Goal: Task Accomplishment & Management: Manage account settings

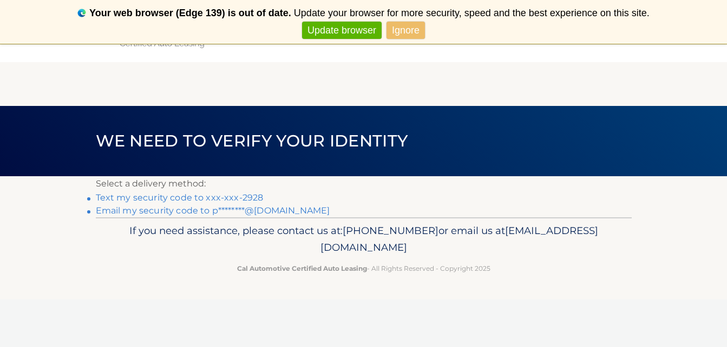
click at [242, 196] on link "Text my security code to xxx-xxx-2928" at bounding box center [180, 198] width 168 height 10
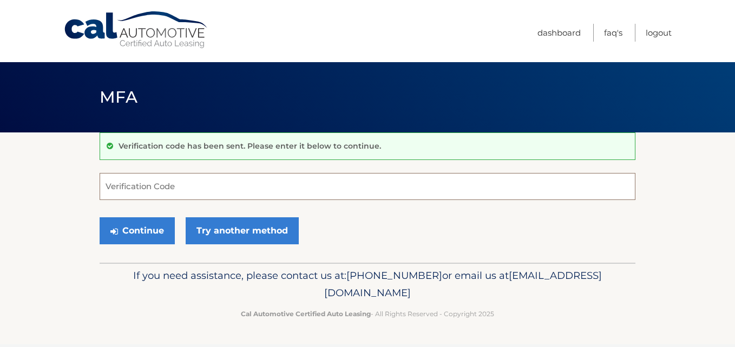
click at [248, 195] on input "Verification Code" at bounding box center [368, 186] width 536 height 27
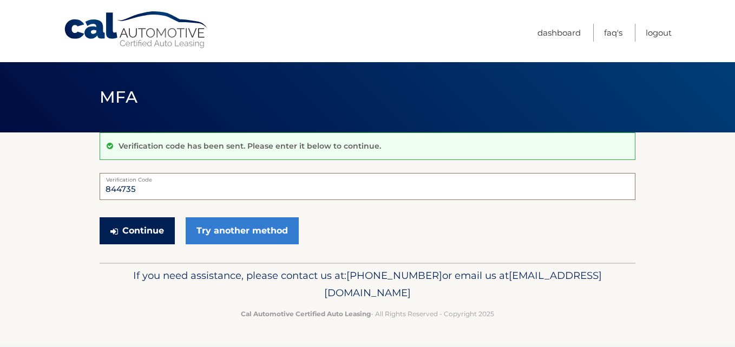
type input "844735"
click at [137, 235] on button "Continue" at bounding box center [137, 231] width 75 height 27
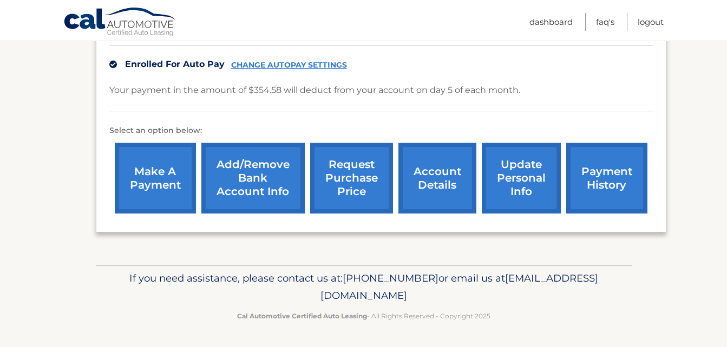
scroll to position [280, 0]
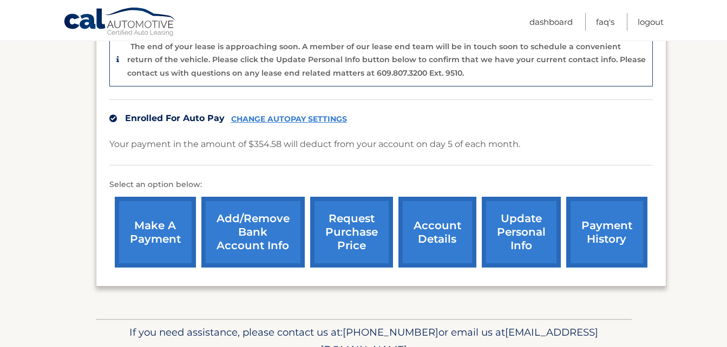
click at [307, 117] on link "CHANGE AUTOPAY SETTINGS" at bounding box center [289, 119] width 116 height 9
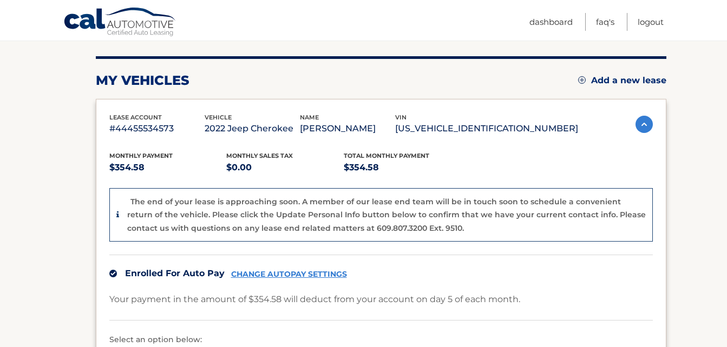
scroll to position [118, 0]
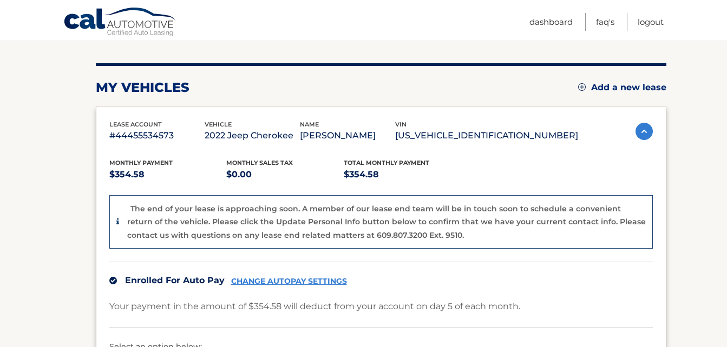
click at [641, 133] on img at bounding box center [643, 131] width 17 height 17
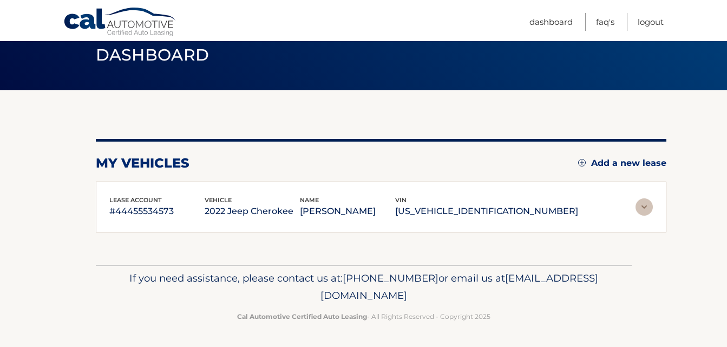
scroll to position [42, 0]
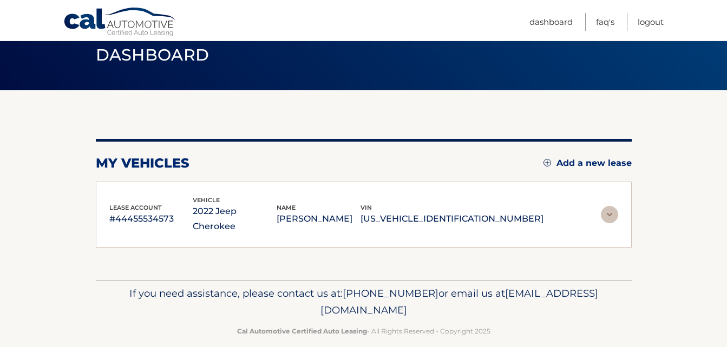
click at [612, 206] on img at bounding box center [609, 214] width 17 height 17
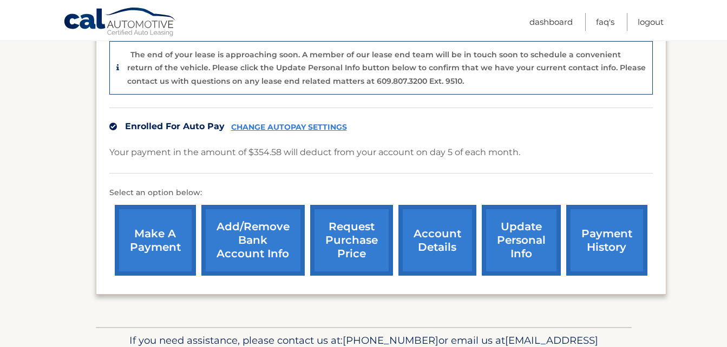
scroll to position [280, 0]
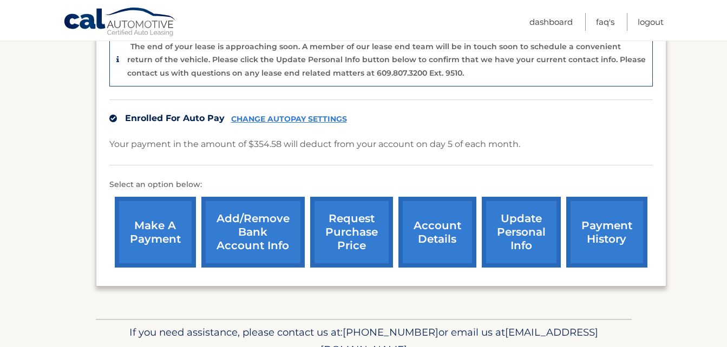
click at [433, 243] on link "account details" at bounding box center [437, 232] width 78 height 71
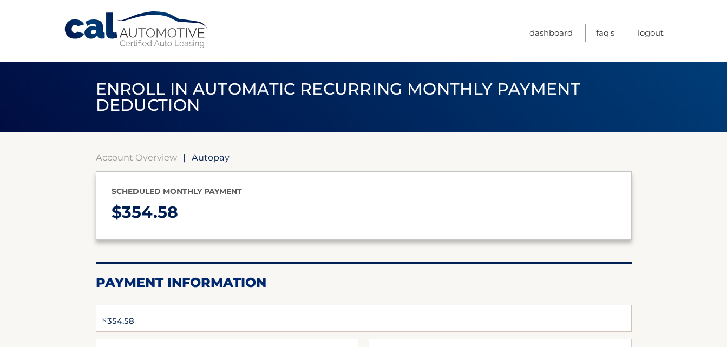
select select "ZDNmNjFjNWEtNDkxNC00Y2QxLWFhMGEtMmU1ODkzM2E5ODQ5"
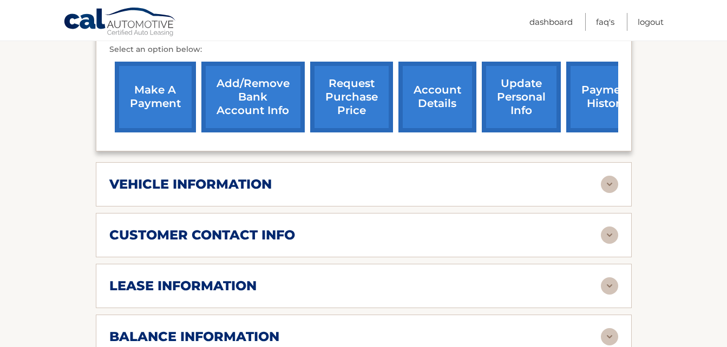
scroll to position [379, 0]
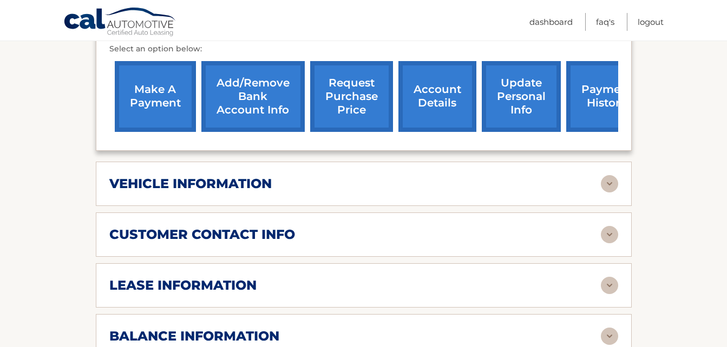
click at [609, 277] on img at bounding box center [609, 285] width 17 height 17
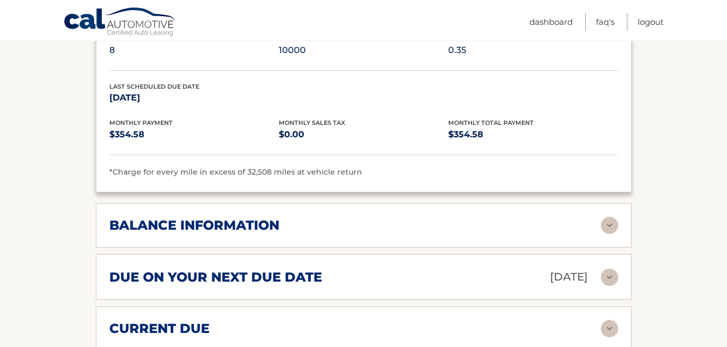
scroll to position [703, 0]
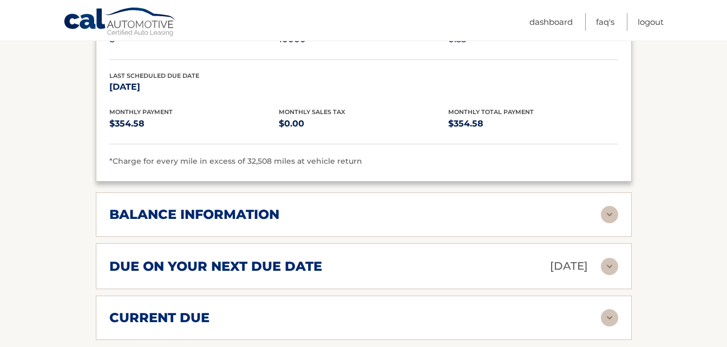
click at [611, 206] on img at bounding box center [609, 214] width 17 height 17
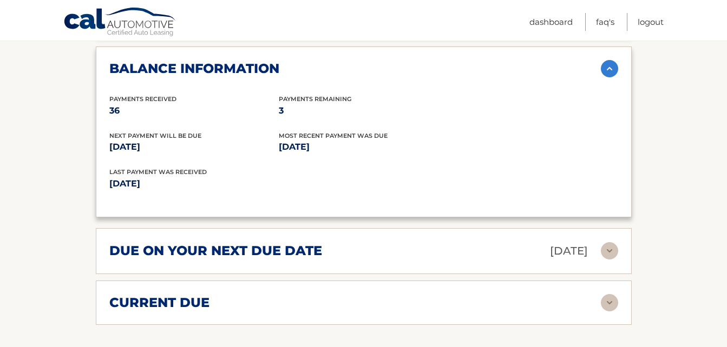
scroll to position [866, 0]
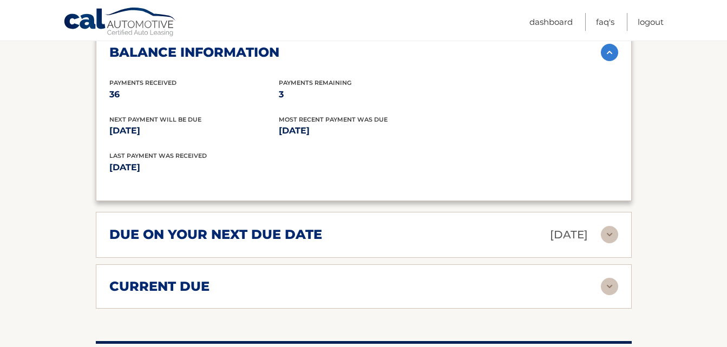
click at [613, 278] on img at bounding box center [609, 286] width 17 height 17
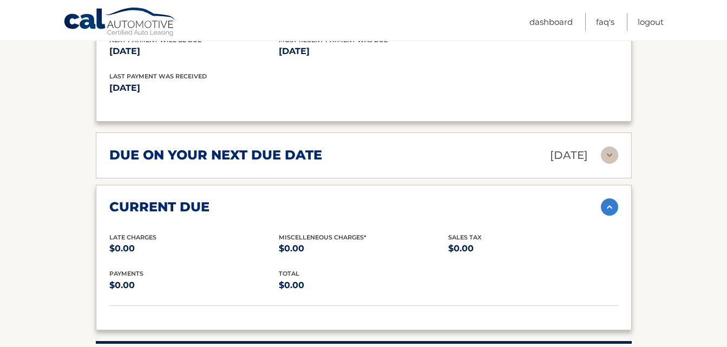
scroll to position [974, 0]
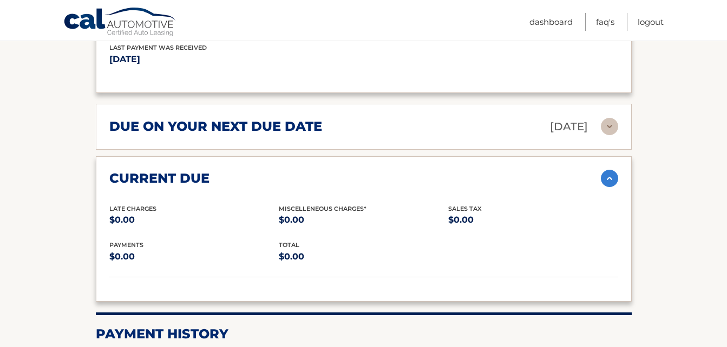
click at [614, 170] on img at bounding box center [609, 178] width 17 height 17
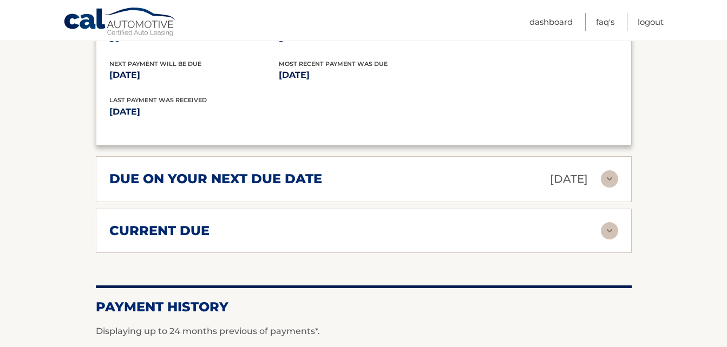
scroll to position [920, 0]
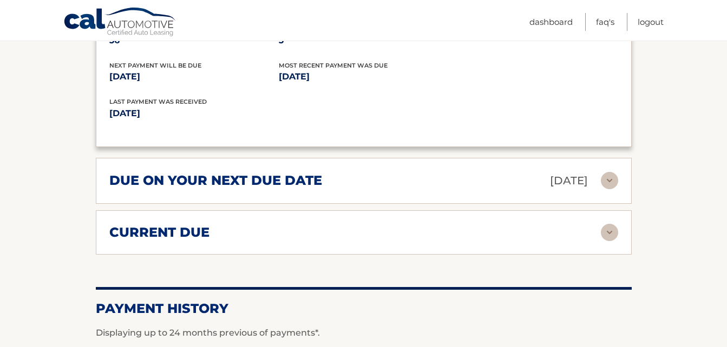
click at [609, 172] on img at bounding box center [609, 180] width 17 height 17
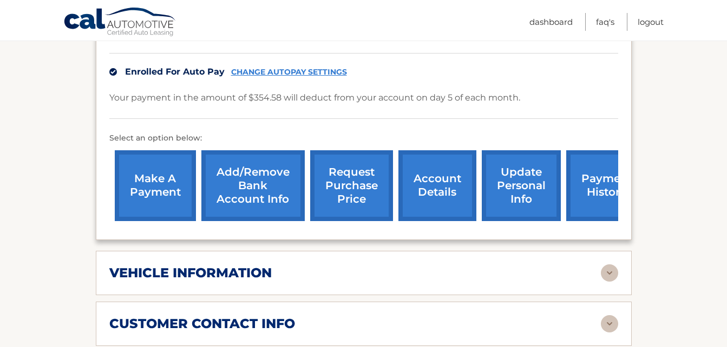
scroll to position [271, 0]
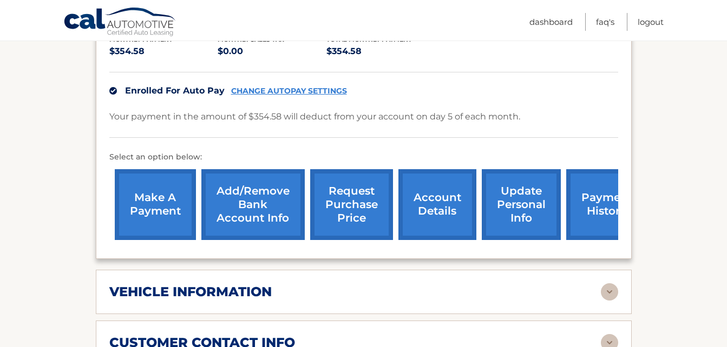
click at [589, 201] on link "payment history" at bounding box center [606, 204] width 81 height 71
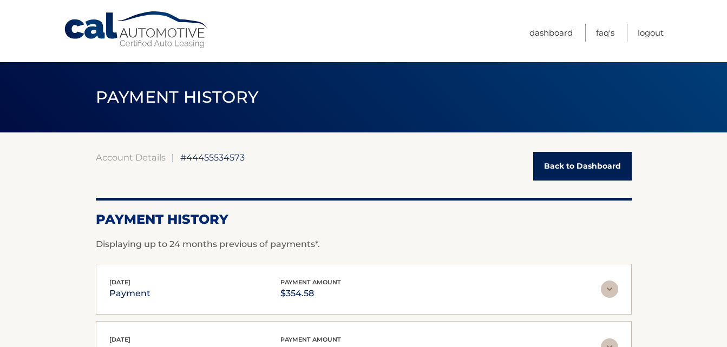
click at [254, 287] on div "Sep 05, 2025 payment payment amount $354.58" at bounding box center [354, 290] width 491 height 24
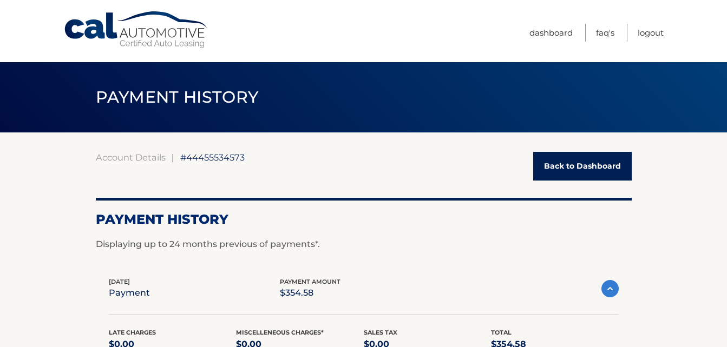
click at [563, 162] on link "Back to Dashboard" at bounding box center [582, 166] width 98 height 29
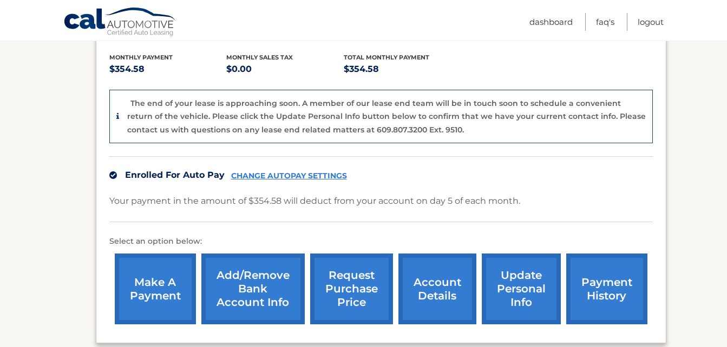
scroll to position [325, 0]
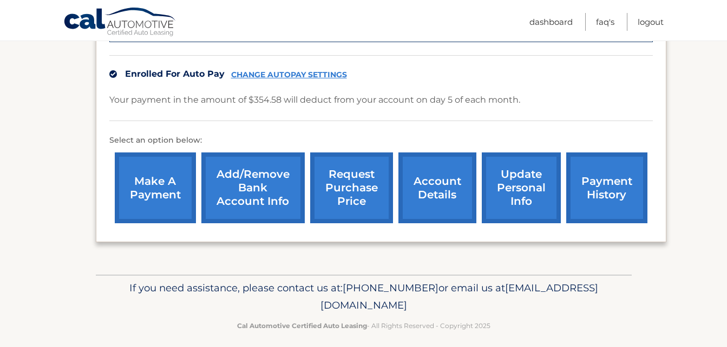
click at [298, 74] on link "CHANGE AUTOPAY SETTINGS" at bounding box center [289, 74] width 116 height 9
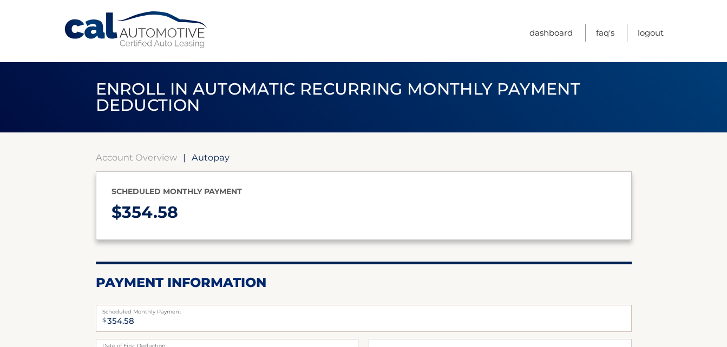
select select "ZDNmNjFjNWEtNDkxNC00Y2QxLWFhMGEtMmU1ODkzM2E5ODQ5"
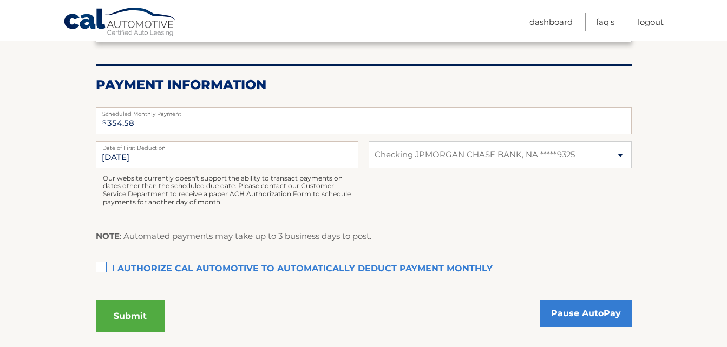
scroll to position [216, 0]
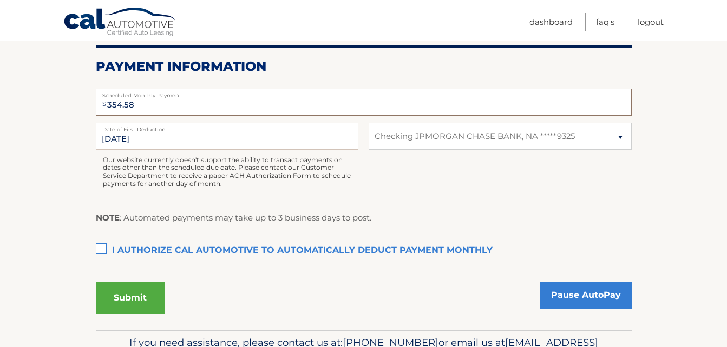
drag, startPoint x: 157, startPoint y: 107, endPoint x: 77, endPoint y: 123, distance: 81.1
click at [77, 123] on section "Account Overview | Autopay Scheduled monthly payment $ 354.58 Payment Informati…" at bounding box center [363, 123] width 727 height 414
type input "1060.00"
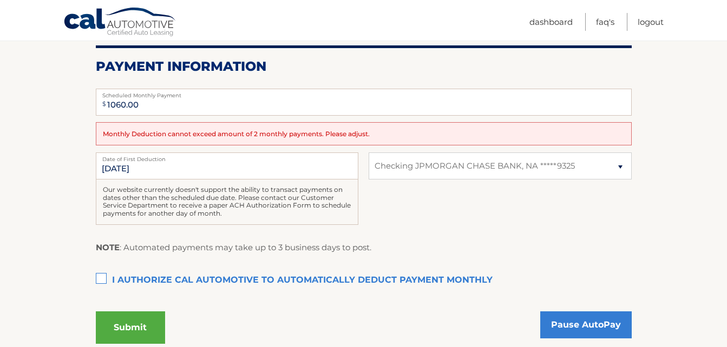
click at [100, 249] on fieldset "$ 1060.00 Scheduled Monthly Payment Monthly Deduction cannot exceed amount of 2…" at bounding box center [364, 221] width 536 height 278
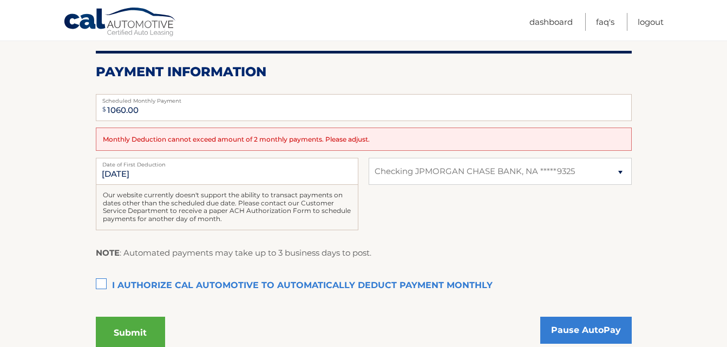
scroll to position [202, 0]
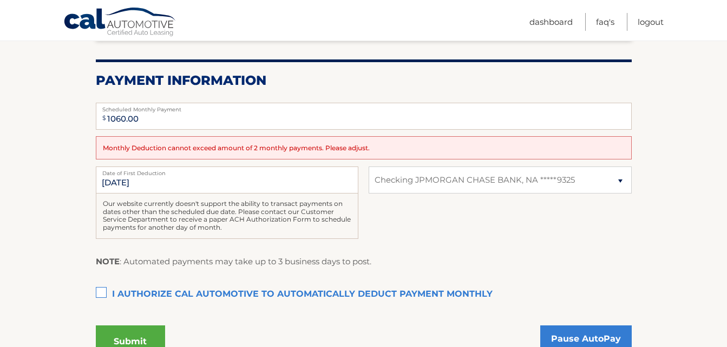
click at [543, 228] on div "10/5/2025 Date of First Deduction Our website currently doesn't support the abi…" at bounding box center [364, 209] width 536 height 84
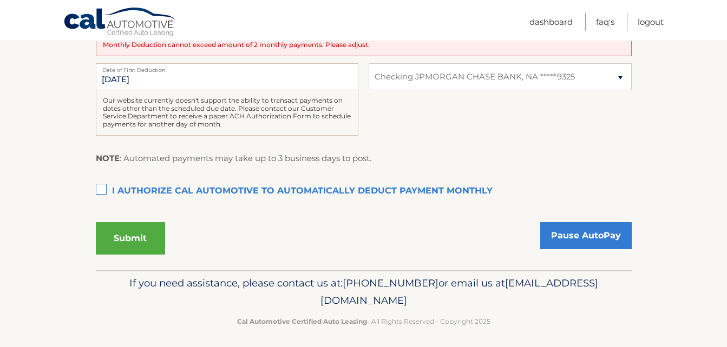
scroll to position [311, 0]
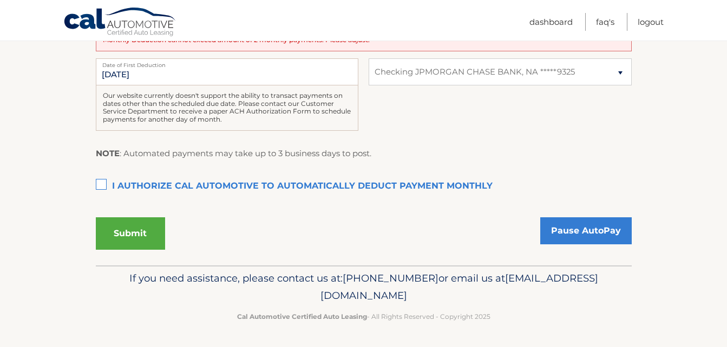
click at [284, 191] on label "I authorize cal automotive to automatically deduct payment monthly This checkbo…" at bounding box center [364, 187] width 536 height 22
click at [0, 0] on input "I authorize cal automotive to automatically deduct payment monthly This checkbo…" at bounding box center [0, 0] width 0 height 0
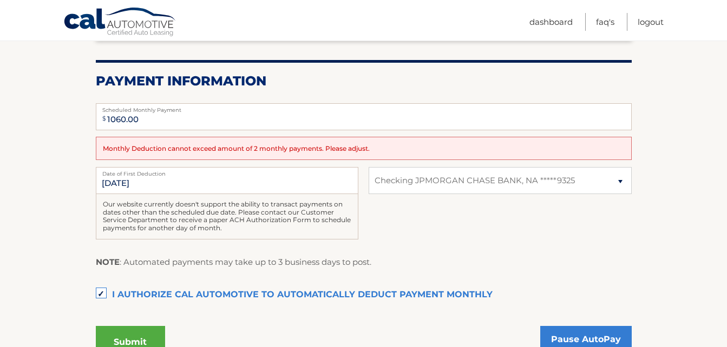
scroll to position [216, 0]
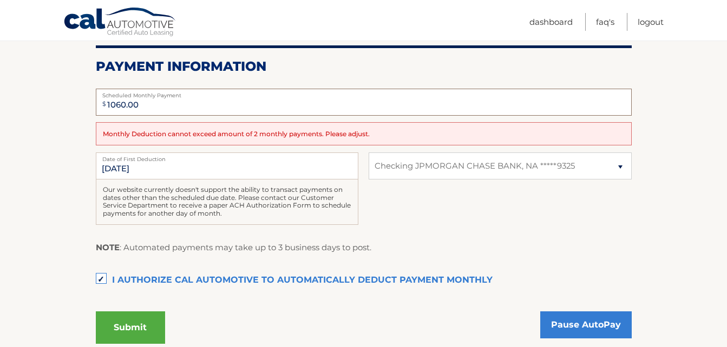
drag, startPoint x: 153, startPoint y: 102, endPoint x: 90, endPoint y: 110, distance: 63.8
click at [90, 110] on section "Account Overview | Autopay Scheduled monthly payment $ 354.58 Payment Informati…" at bounding box center [363, 138] width 727 height 444
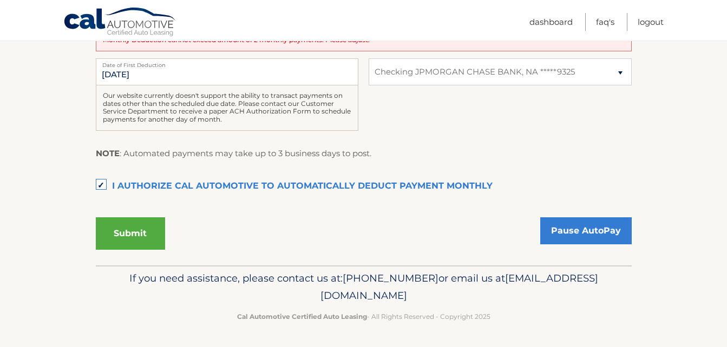
scroll to position [281, 0]
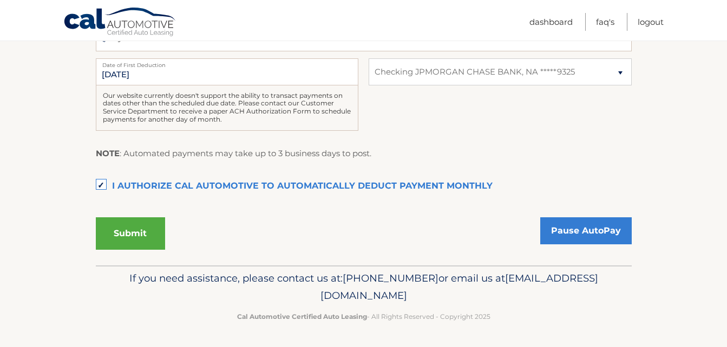
drag, startPoint x: 472, startPoint y: 298, endPoint x: 269, endPoint y: 294, distance: 203.0
click at [269, 294] on p "If you need assistance, please contact us at: 609-807-3200 or email us at Custo…" at bounding box center [364, 287] width 522 height 35
drag, startPoint x: 269, startPoint y: 294, endPoint x: 313, endPoint y: 292, distance: 43.3
drag, startPoint x: 313, startPoint y: 292, endPoint x: 552, endPoint y: 318, distance: 240.5
click at [552, 318] on p "Cal Automotive Certified Auto Leasing - All Rights Reserved - Copyright 2025" at bounding box center [364, 316] width 522 height 11
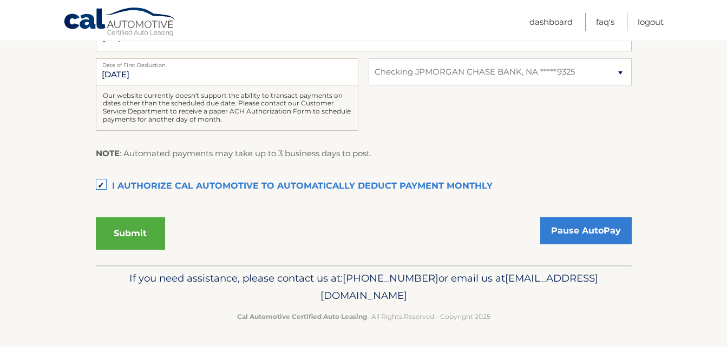
click at [601, 300] on p "If you need assistance, please contact us at: 609-807-3200 or email us at Custo…" at bounding box center [364, 287] width 522 height 35
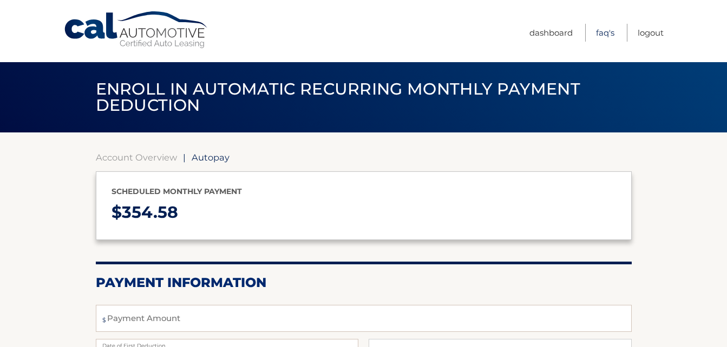
click at [603, 31] on link "FAQ's" at bounding box center [605, 33] width 18 height 18
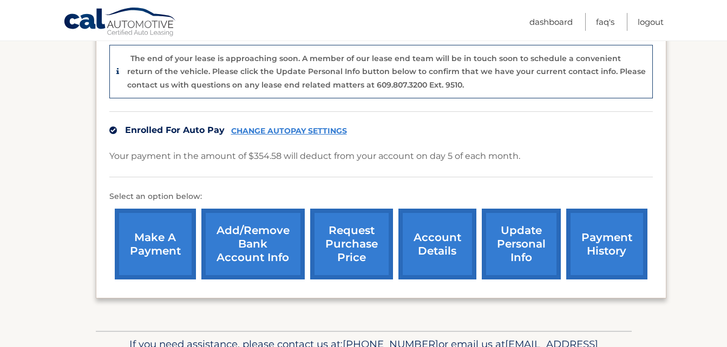
scroll to position [271, 0]
